Goal: Register for event/course

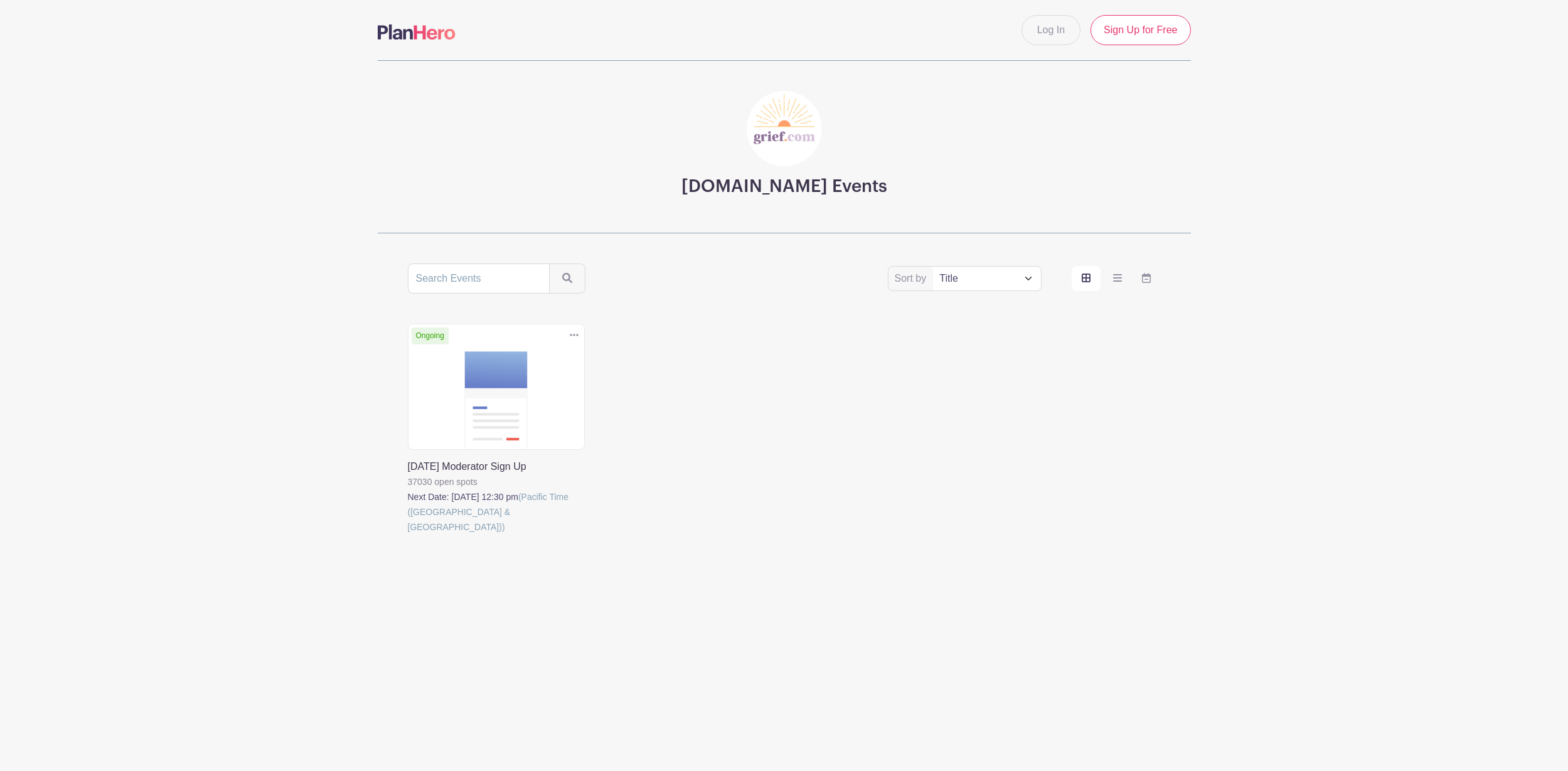
click at [408, 534] on link at bounding box center [408, 534] width 0 height 0
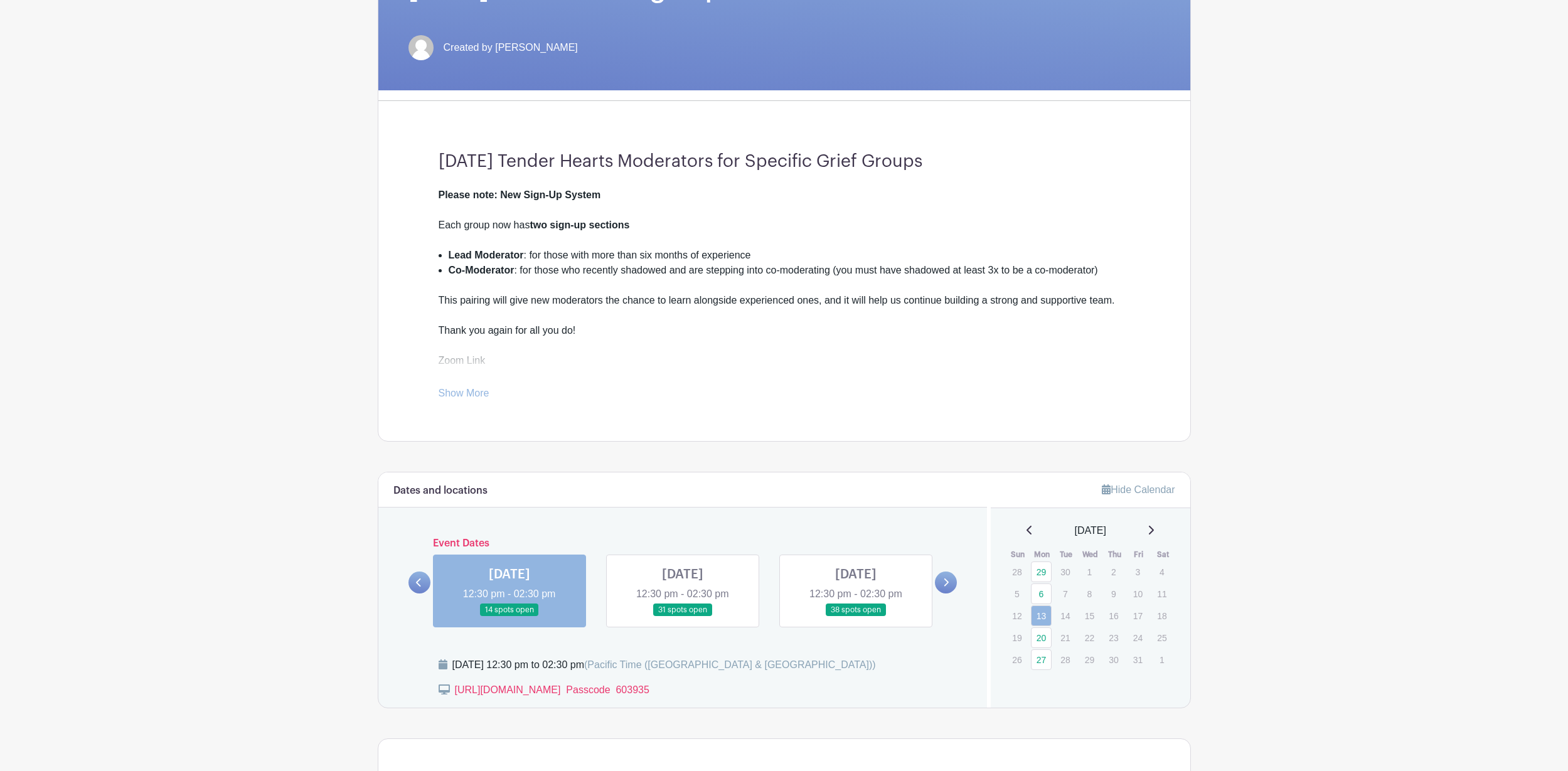
scroll to position [237, 0]
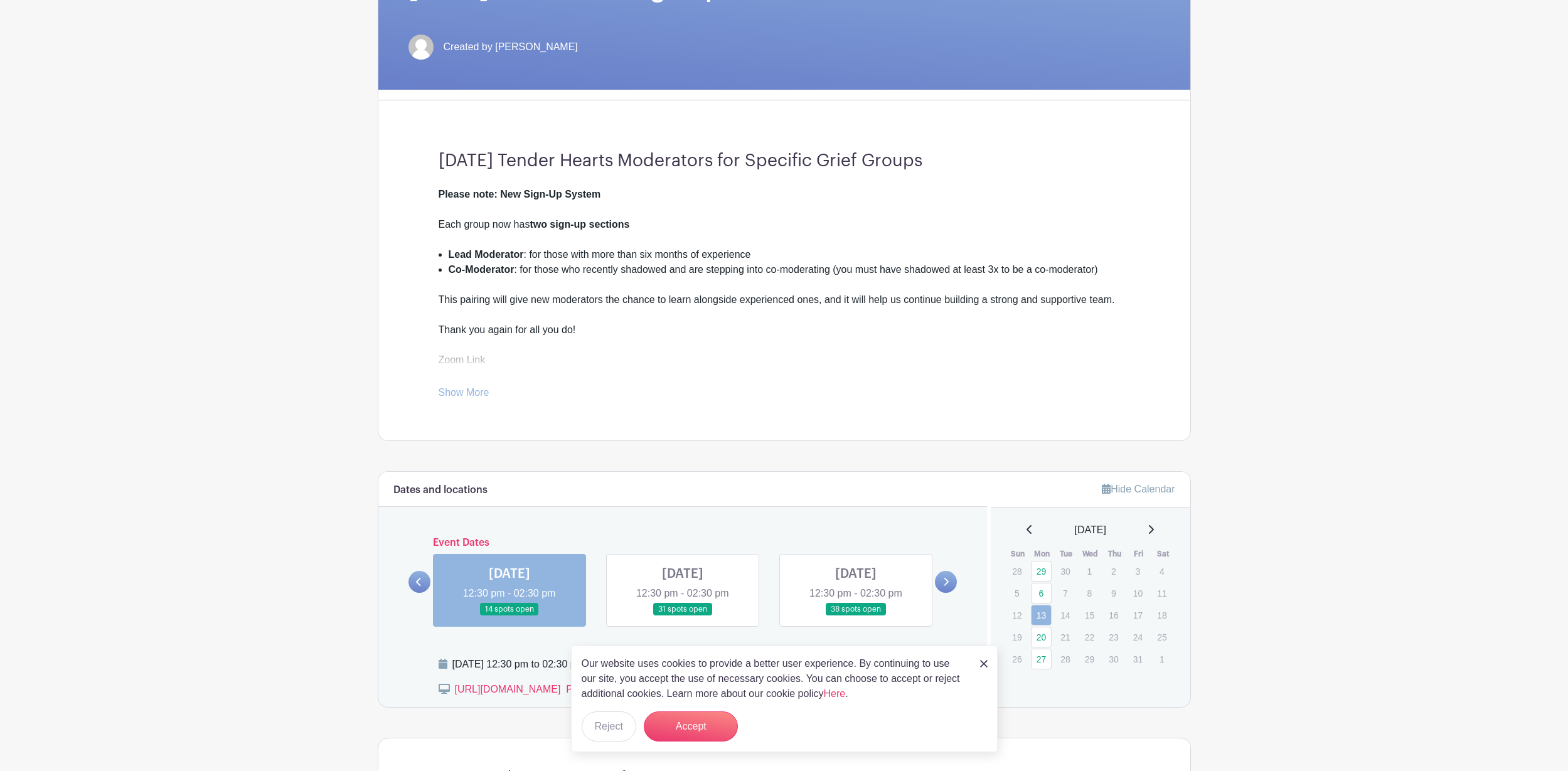
click at [509, 616] on link at bounding box center [509, 616] width 0 height 0
click at [707, 726] on button "Accept" at bounding box center [691, 726] width 94 height 30
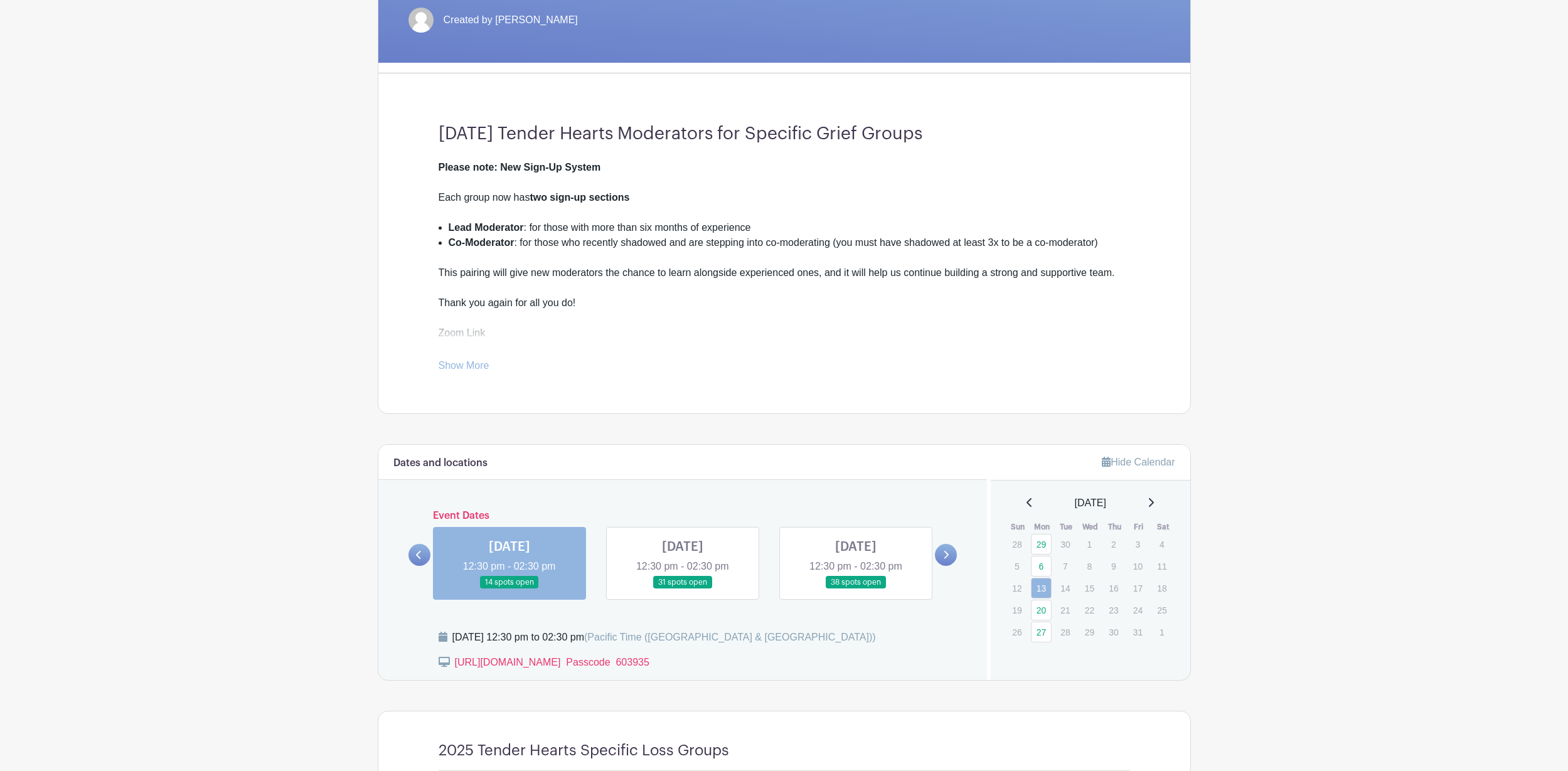
scroll to position [266, 0]
click at [947, 554] on icon at bounding box center [947, 553] width 5 height 8
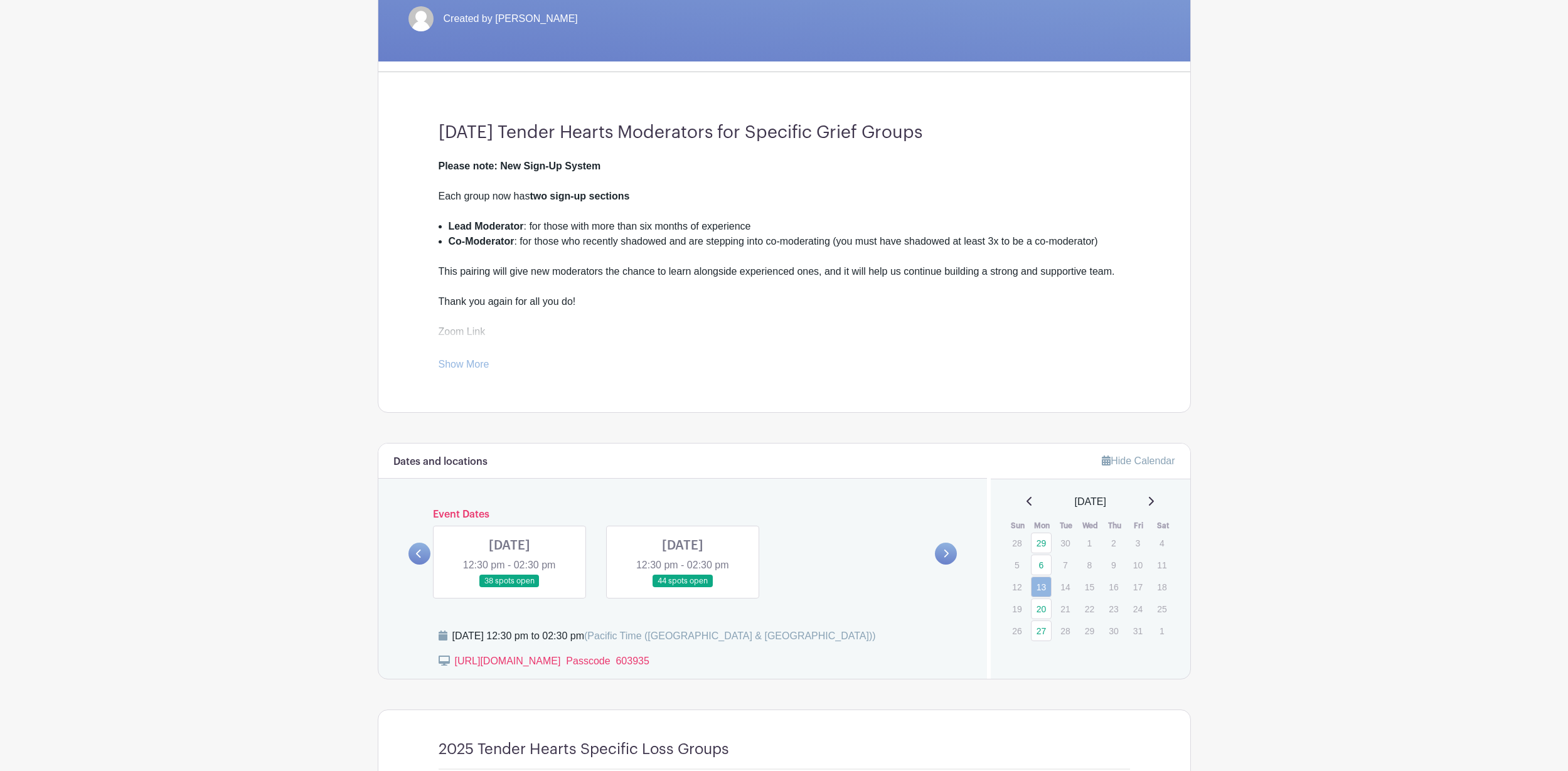
click at [683, 588] on link at bounding box center [683, 588] width 0 height 0
click at [509, 588] on link at bounding box center [509, 588] width 0 height 0
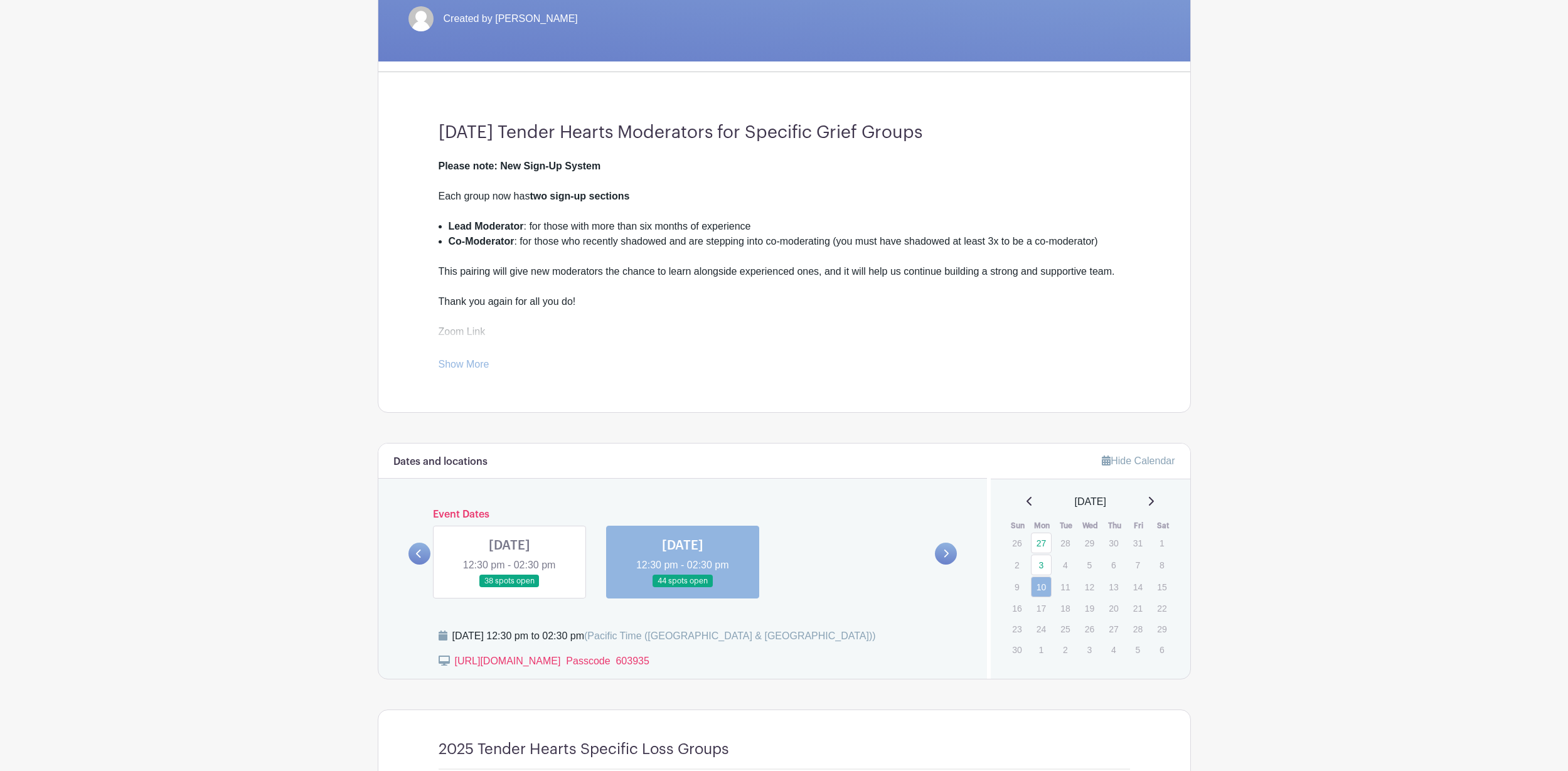
click at [422, 555] on icon at bounding box center [418, 553] width 5 height 9
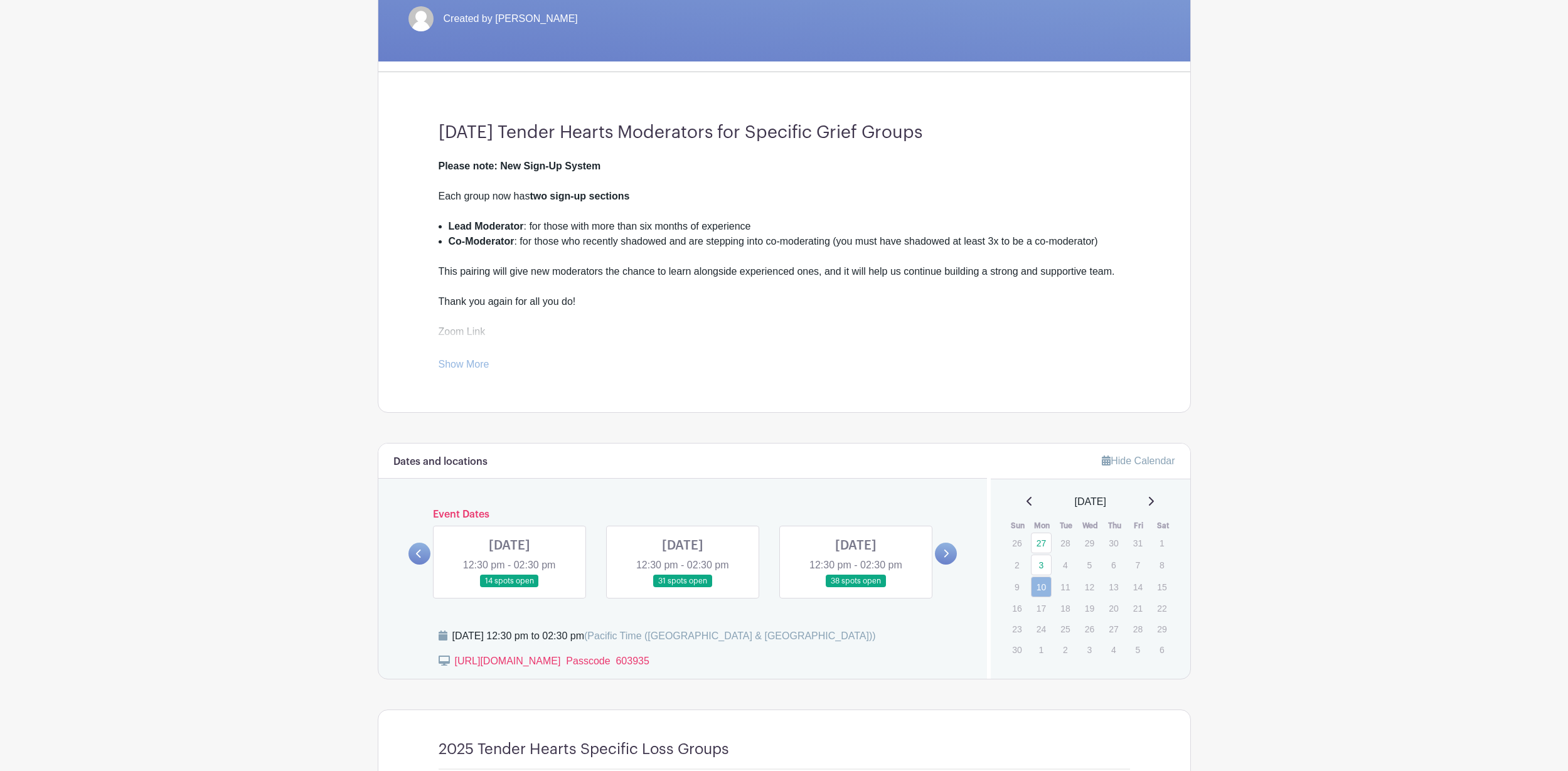
click at [944, 558] on link at bounding box center [945, 553] width 22 height 22
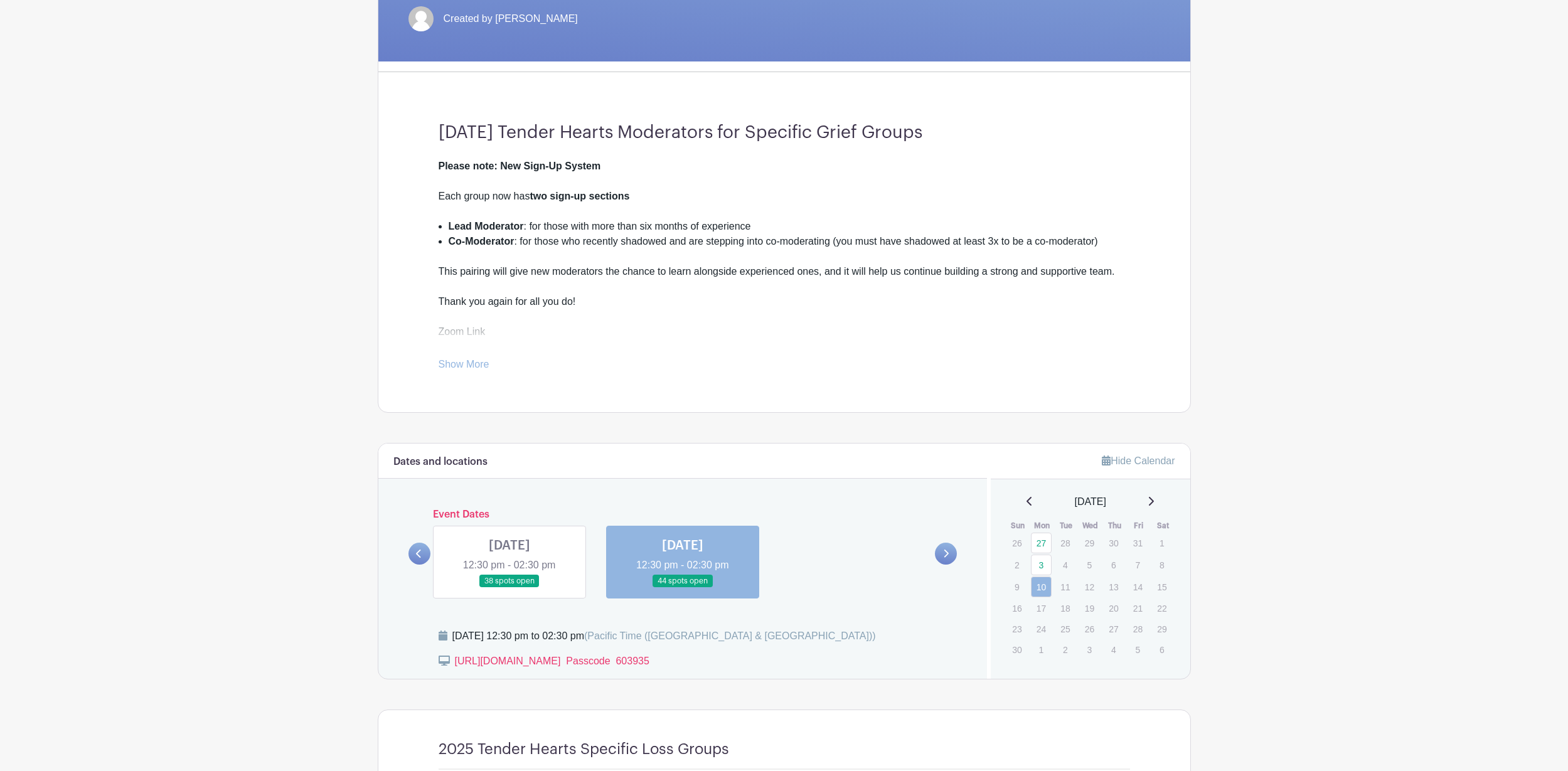
click at [509, 588] on link at bounding box center [509, 588] width 0 height 0
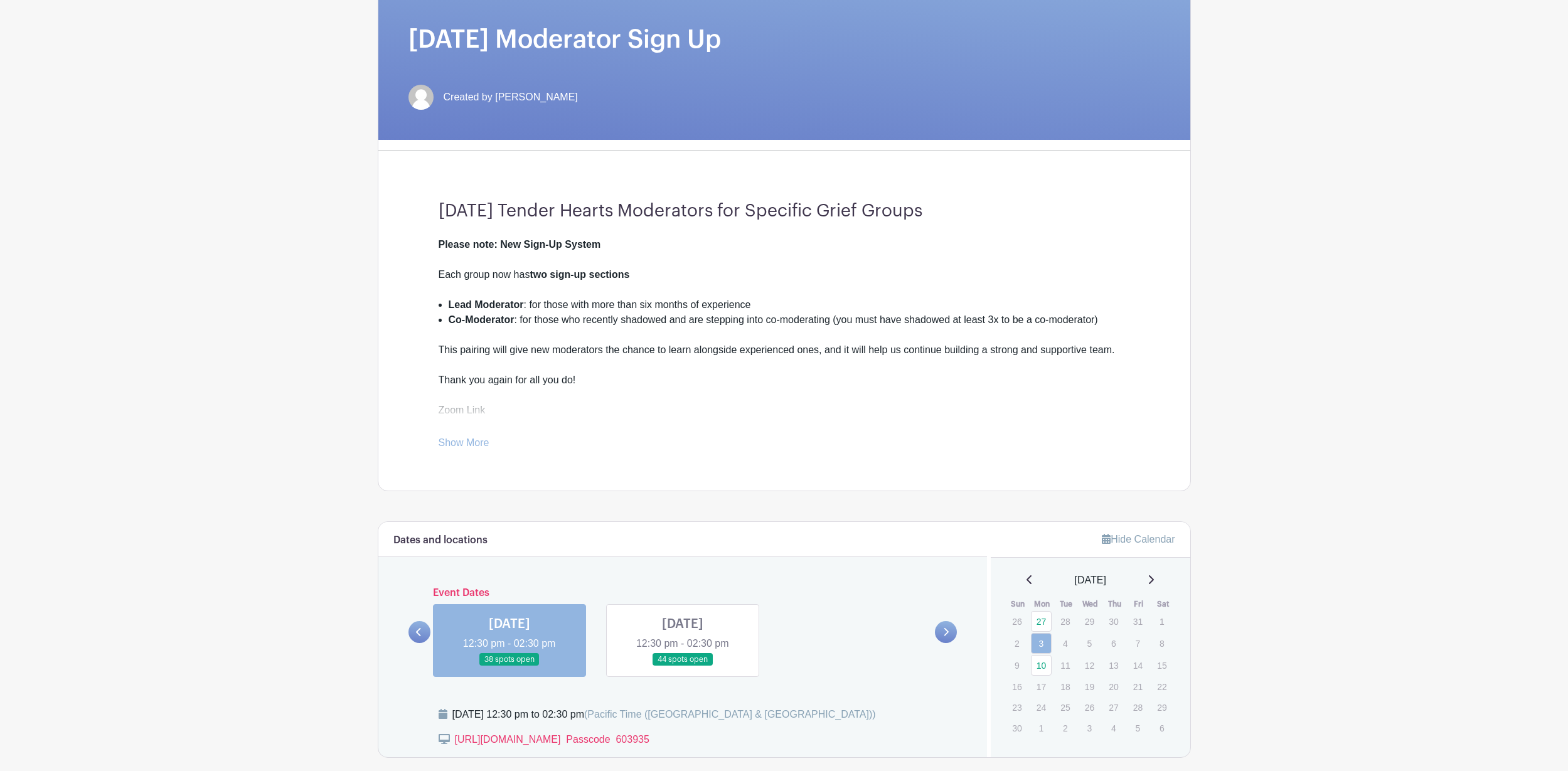
scroll to position [361, 0]
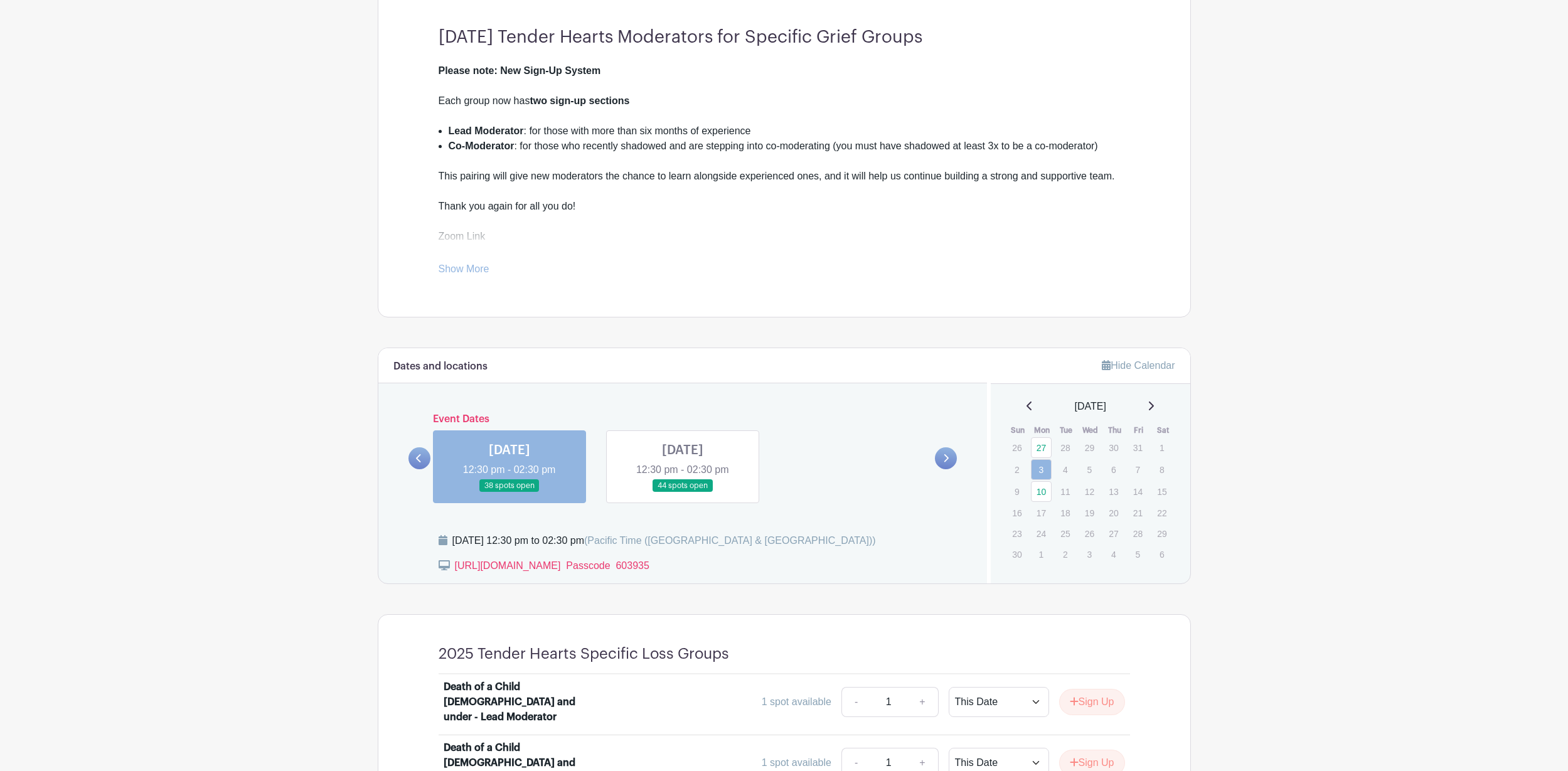
click at [683, 493] on link at bounding box center [683, 493] width 0 height 0
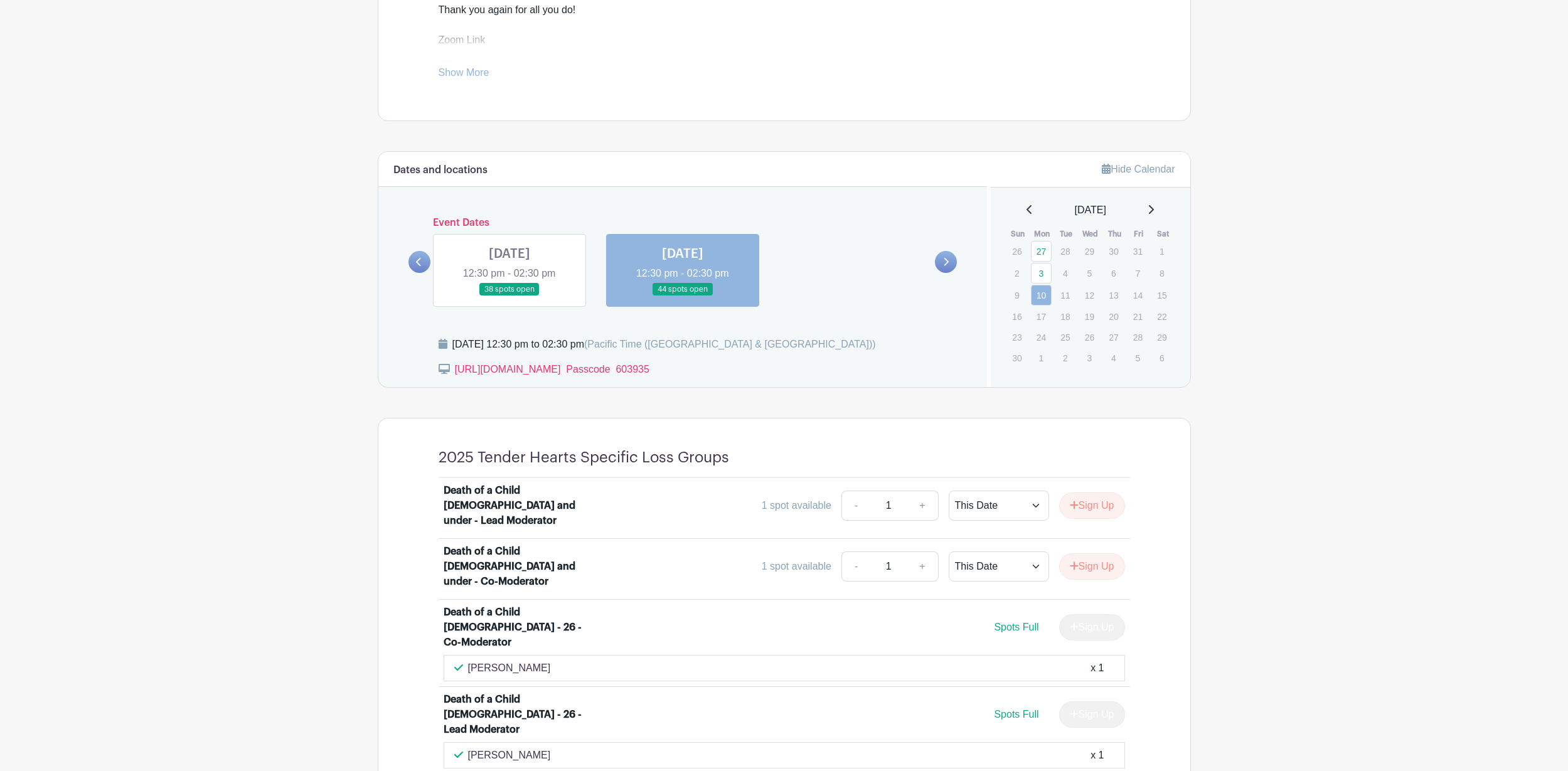
scroll to position [533, 0]
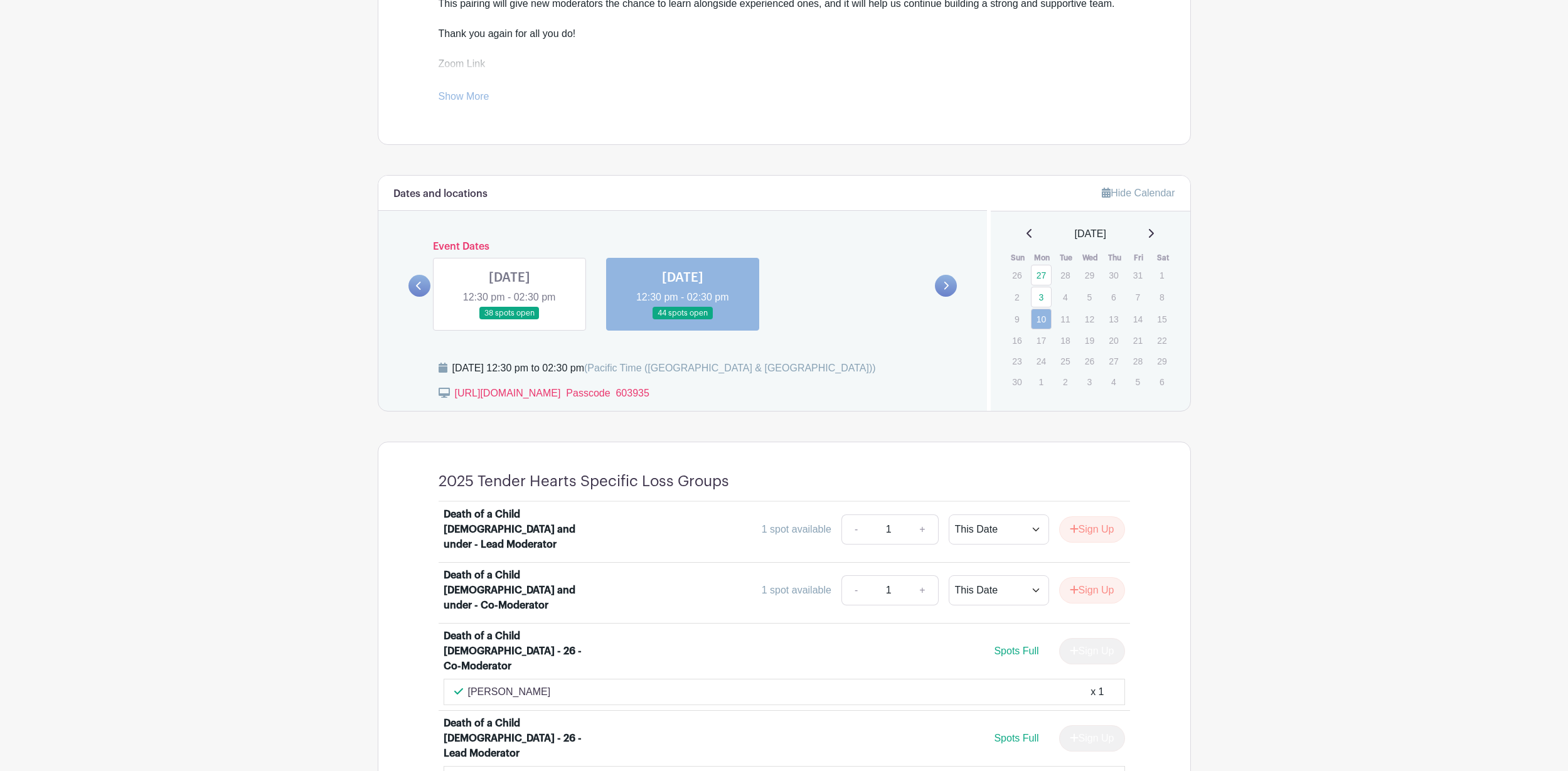
click at [509, 320] on link at bounding box center [509, 320] width 0 height 0
click at [420, 291] on link at bounding box center [419, 285] width 22 height 22
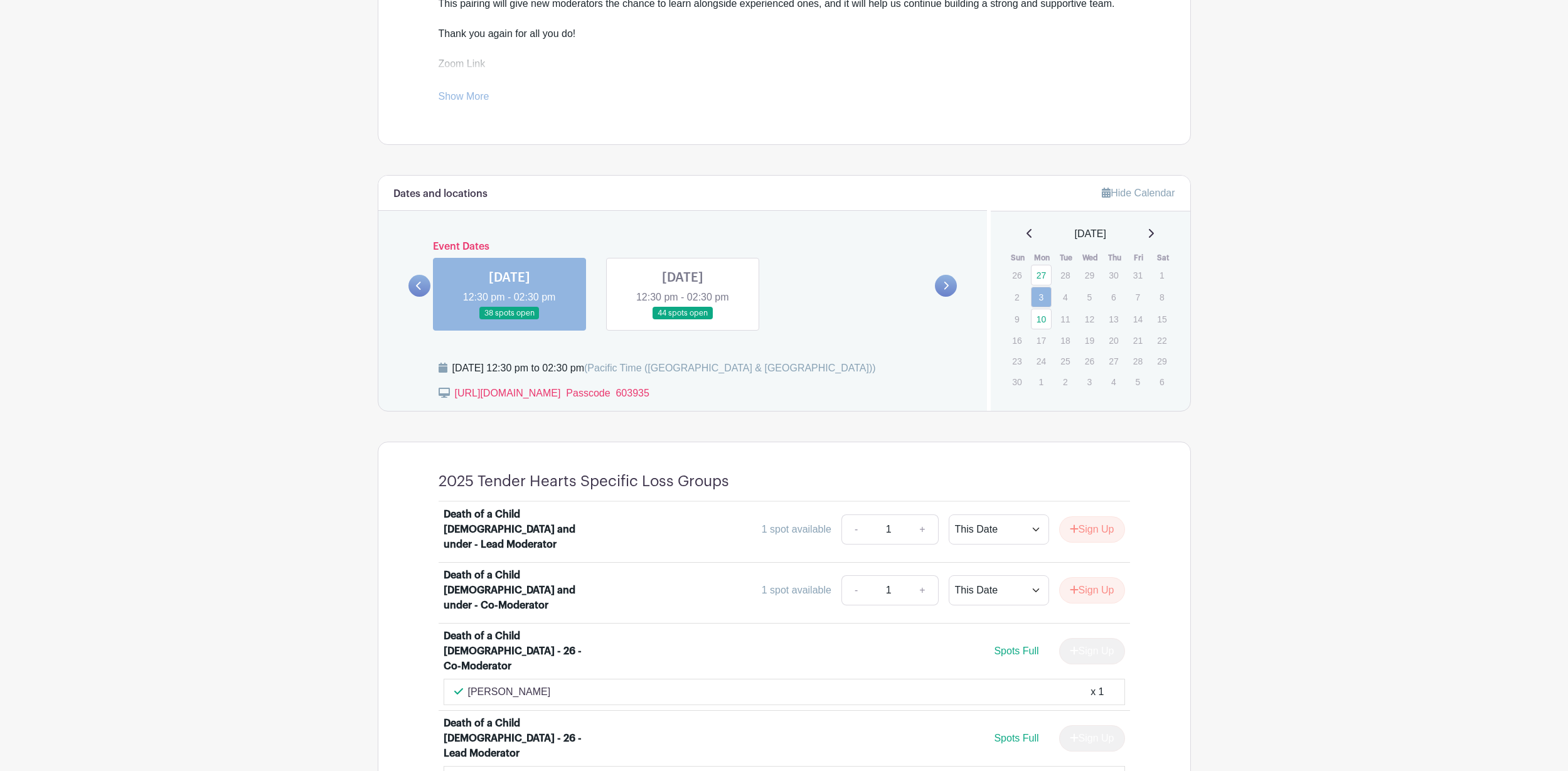
click at [413, 288] on link at bounding box center [419, 285] width 22 height 22
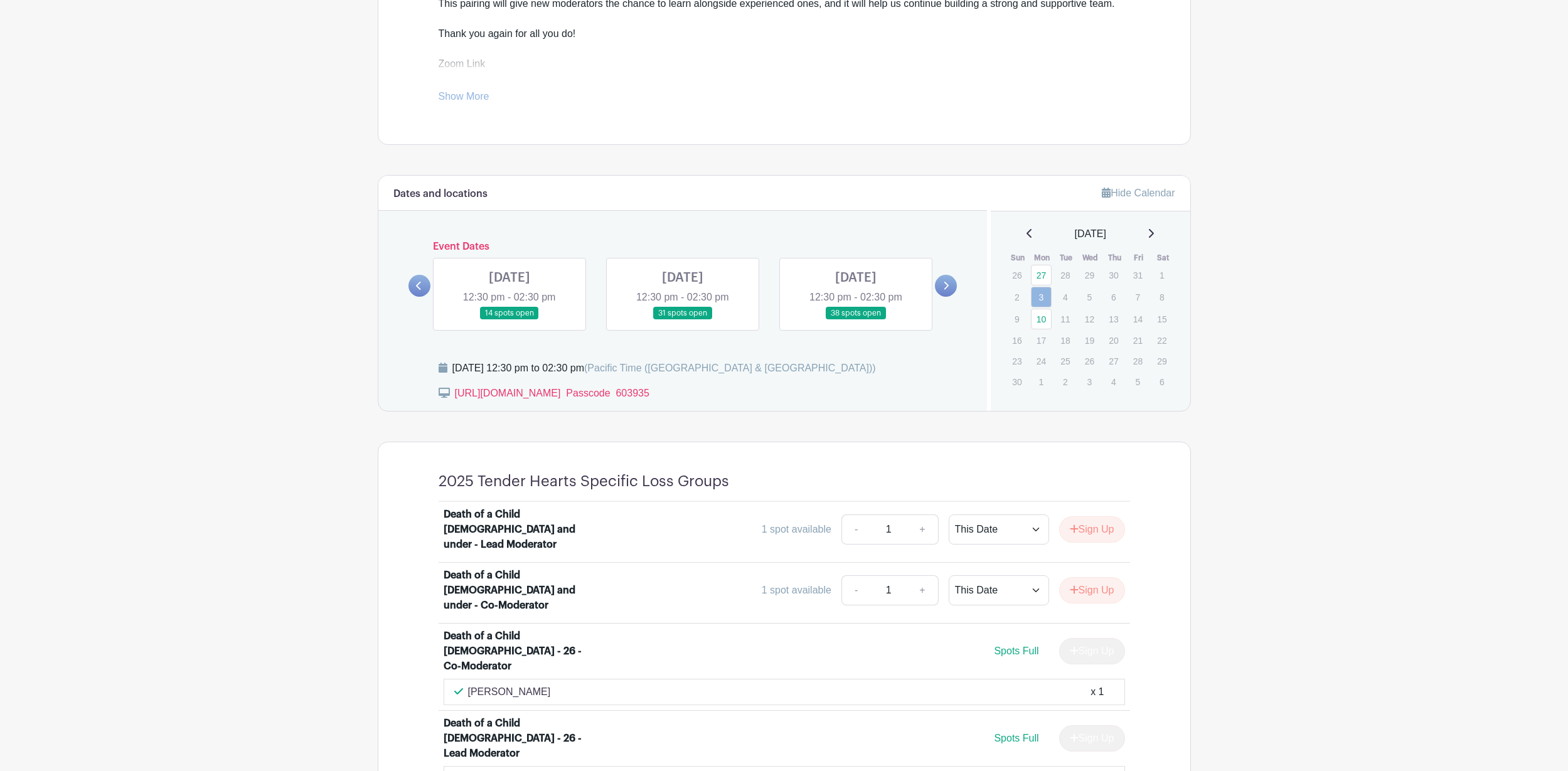
click at [683, 320] on link at bounding box center [683, 320] width 0 height 0
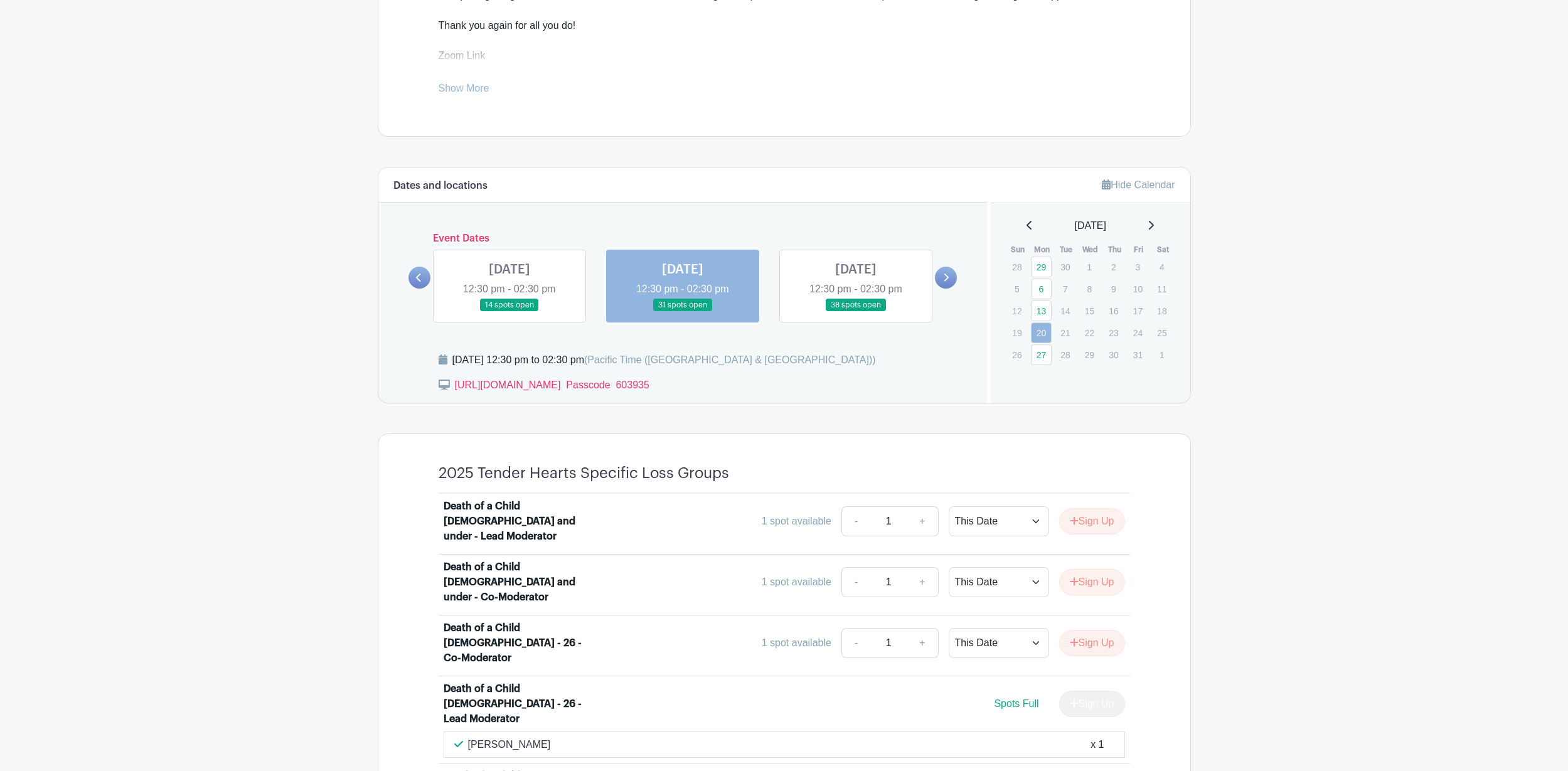
scroll to position [661, 0]
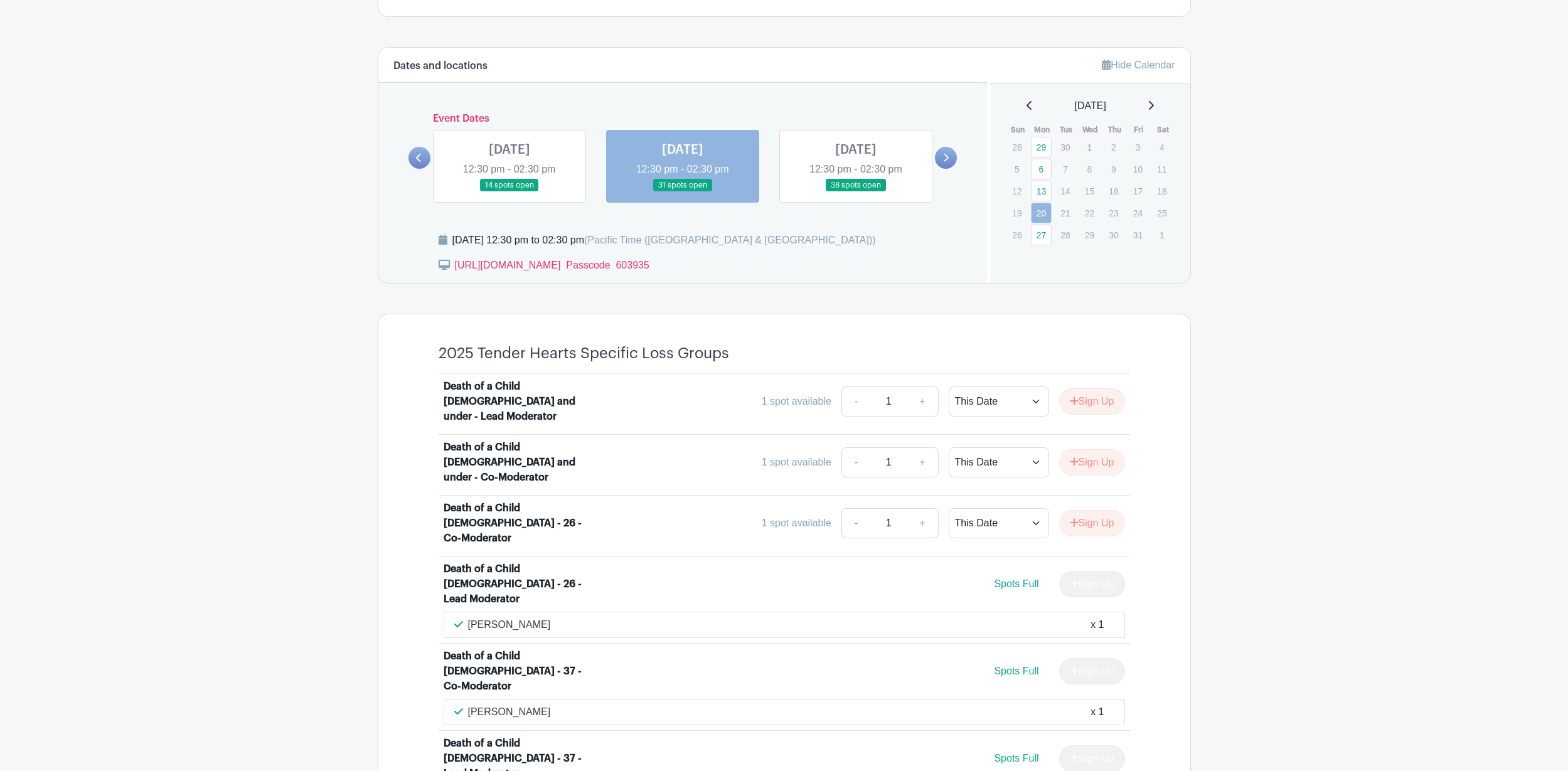
click at [509, 192] on link at bounding box center [509, 192] width 0 height 0
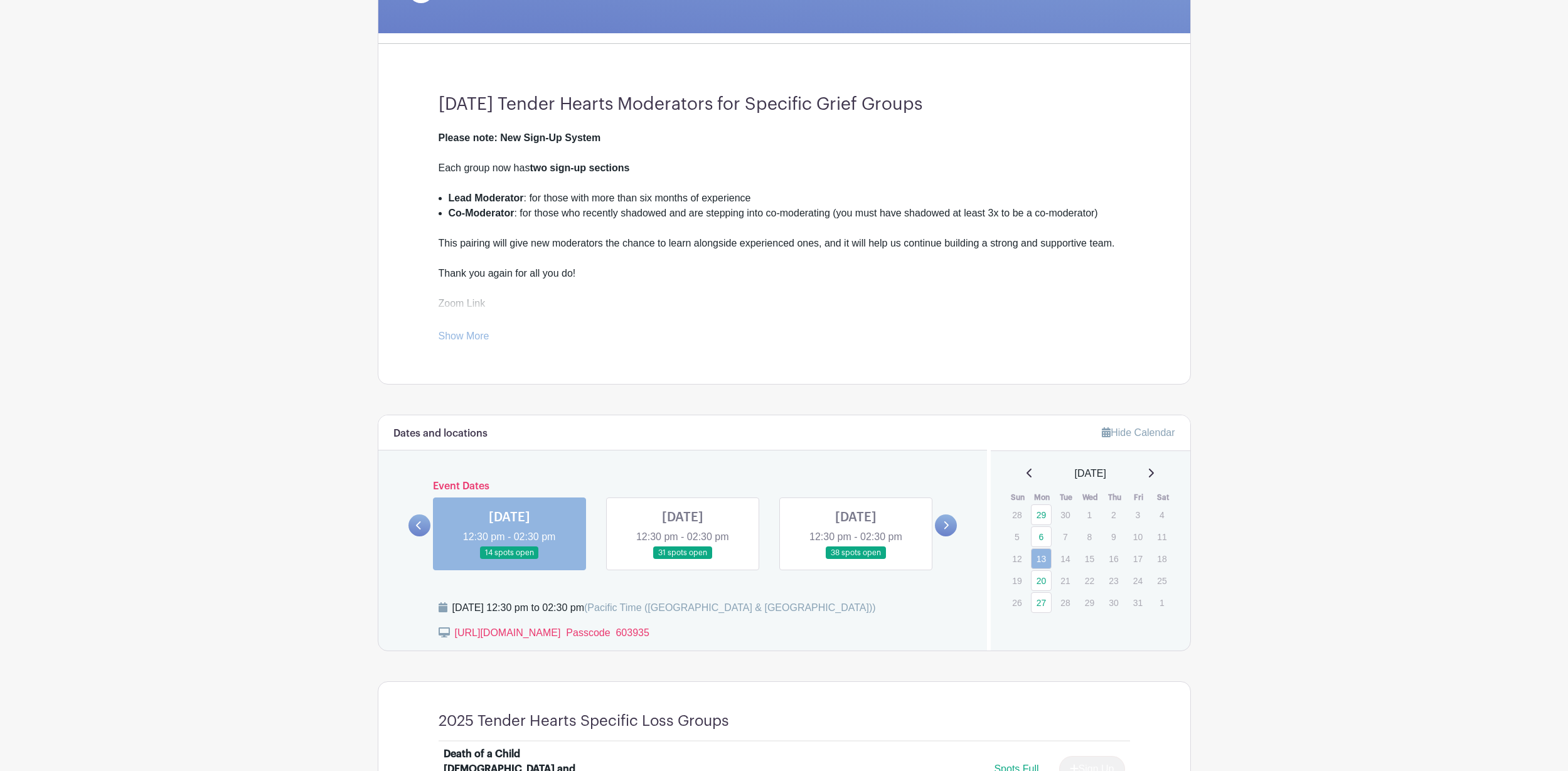
scroll to position [294, 0]
click at [683, 559] on link at bounding box center [683, 559] width 0 height 0
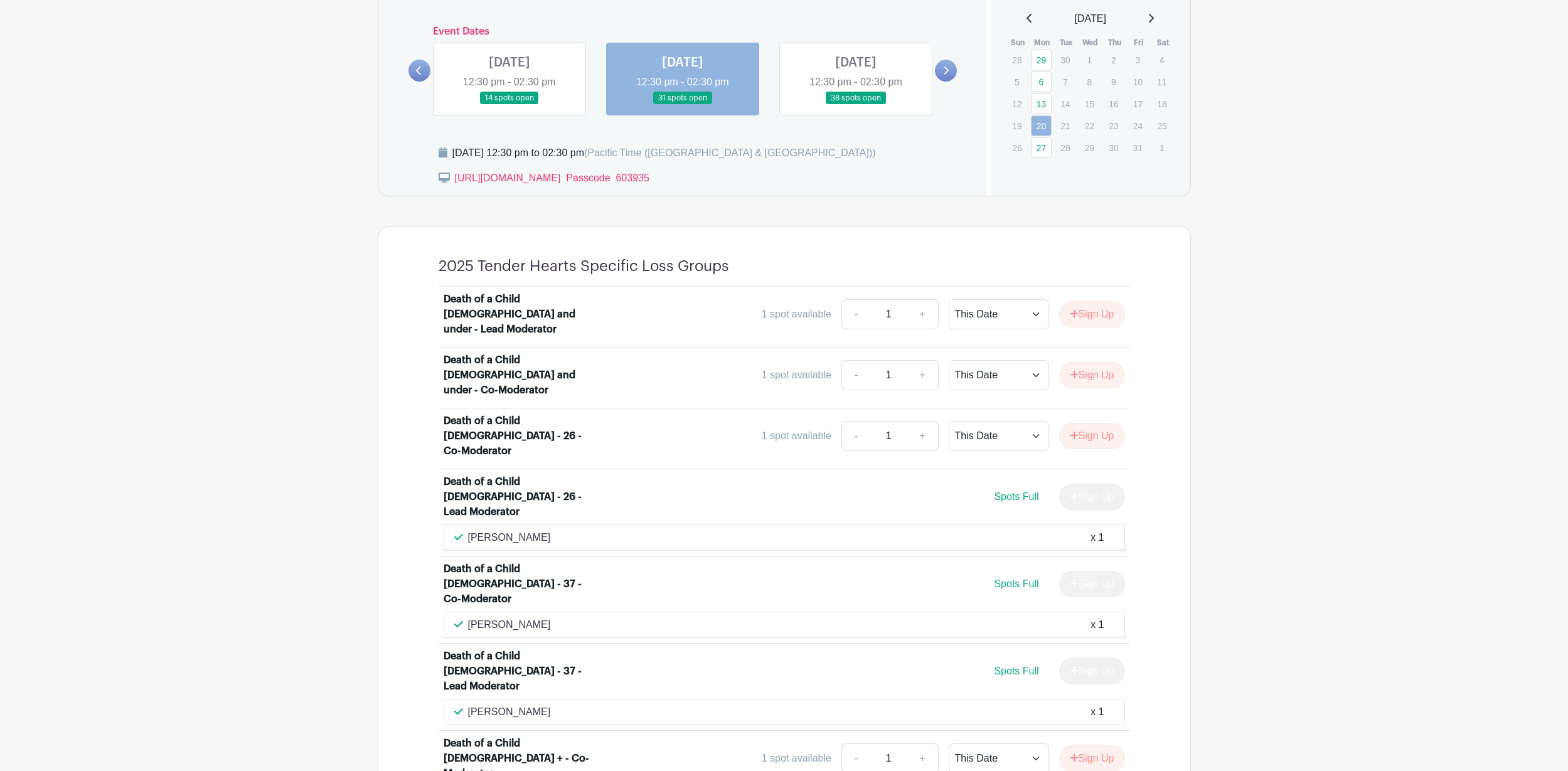
scroll to position [758, 0]
